Goal: Information Seeking & Learning: Find contact information

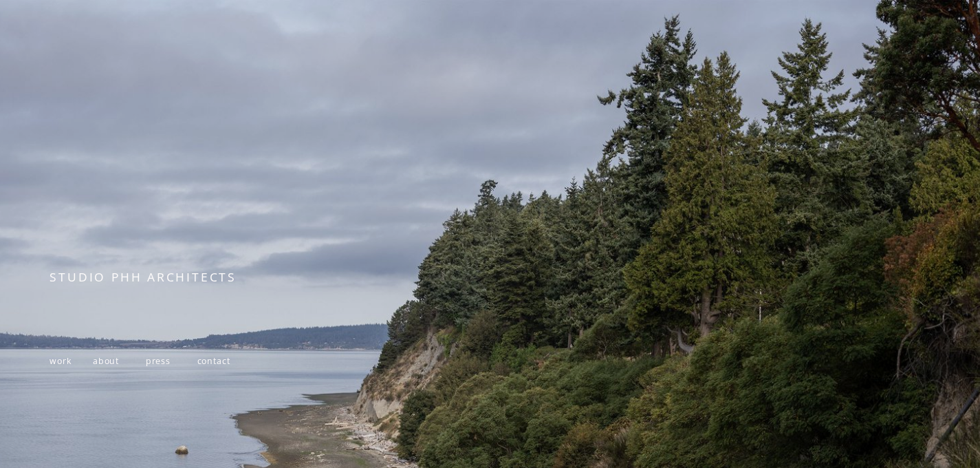
click at [213, 366] on span "contact" at bounding box center [213, 361] width 33 height 12
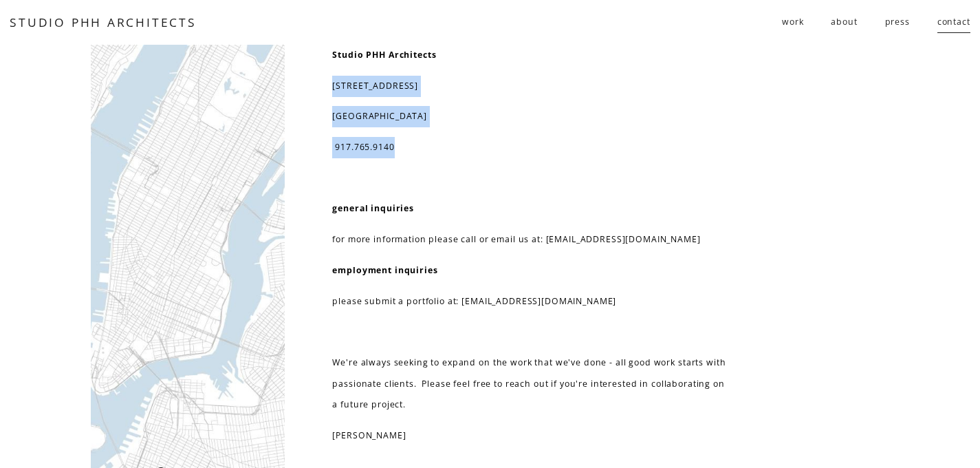
drag, startPoint x: 405, startPoint y: 153, endPoint x: 331, endPoint y: 86, distance: 99.3
copy div "232 3rd street, suite D202 brooklyn, NY 11215 917.765.9140"
click at [451, 133] on div "Studio PHH Architects 232 3rd street, suite D202 brooklyn, NY 11215 917.765.914…" at bounding box center [529, 246] width 395 height 402
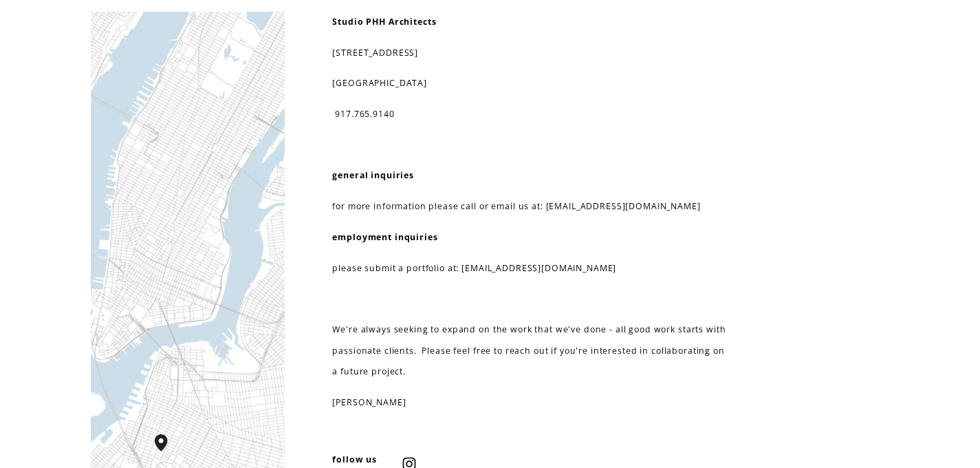
scroll to position [34, 0]
drag, startPoint x: 677, startPoint y: 210, endPoint x: 543, endPoint y: 211, distance: 134.8
click at [543, 211] on p "for more information please call or email us at: info@studiophh.com" at bounding box center [529, 205] width 395 height 21
click at [563, 210] on p "for more information please call or email us at: info@studiophh.com" at bounding box center [529, 205] width 395 height 21
drag, startPoint x: 641, startPoint y: 204, endPoint x: 547, endPoint y: 204, distance: 94.2
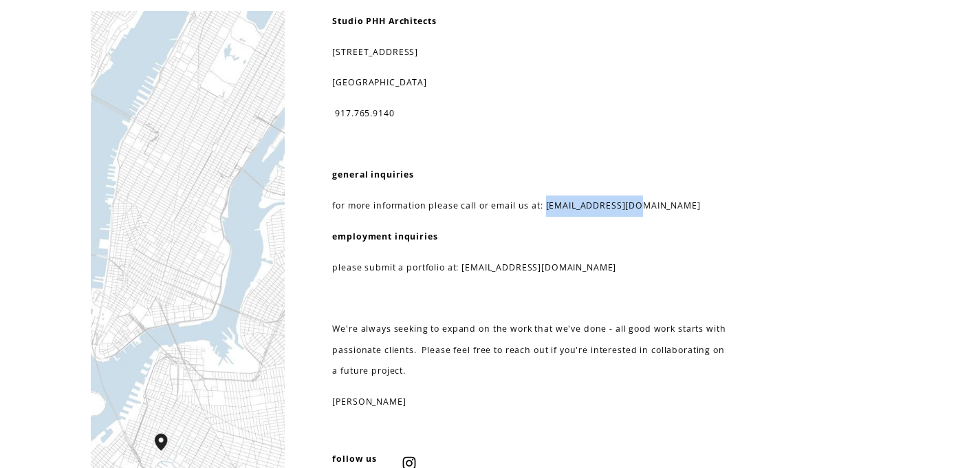
click at [547, 204] on p "for more information please call or email us at: info@studiophh.com" at bounding box center [529, 205] width 395 height 21
copy p "info@studiophh.com"
click at [419, 190] on div "Studio PHH Architects 232 3rd street, suite D202 brooklyn, NY 11215 917.765.914…" at bounding box center [529, 212] width 395 height 402
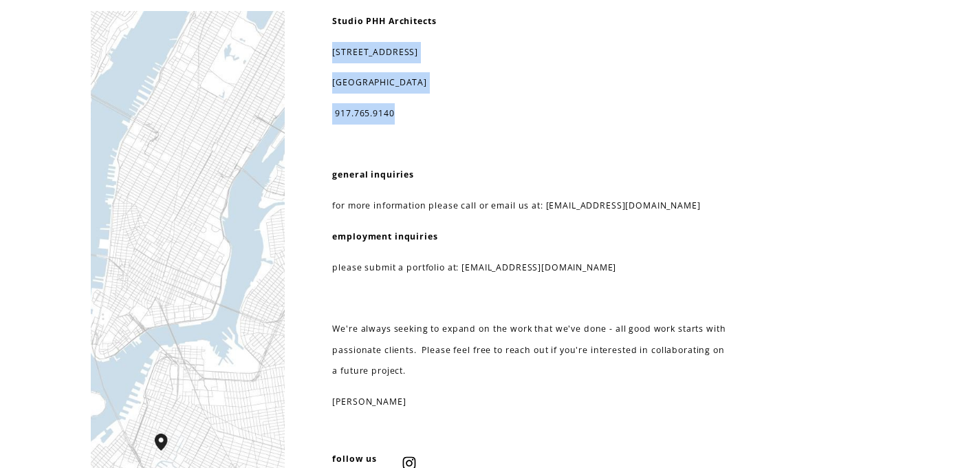
drag, startPoint x: 403, startPoint y: 120, endPoint x: 325, endPoint y: 52, distance: 103.4
copy div "232 3rd street, suite D202 brooklyn, NY 11215 917.765.9140"
